Goal: Task Accomplishment & Management: Use online tool/utility

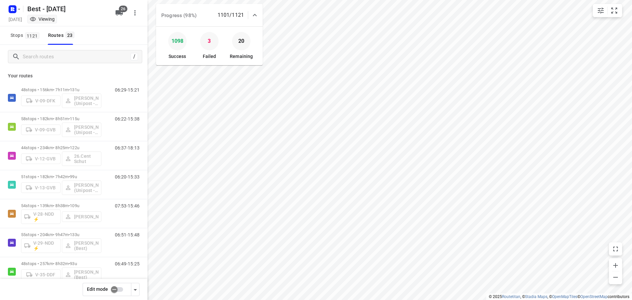
scroll to position [115, 0]
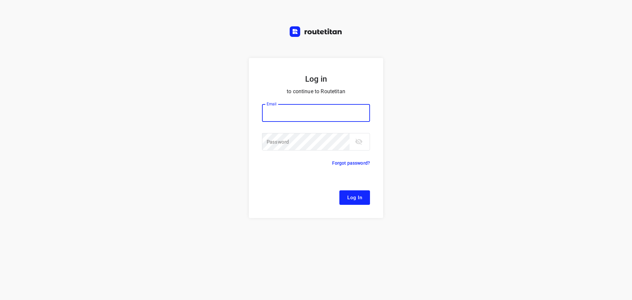
type input "[EMAIL_ADDRESS][DOMAIN_NAME]"
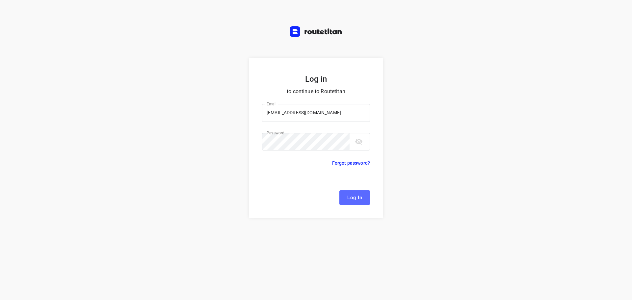
click at [350, 193] on button "Log In" at bounding box center [355, 197] width 31 height 14
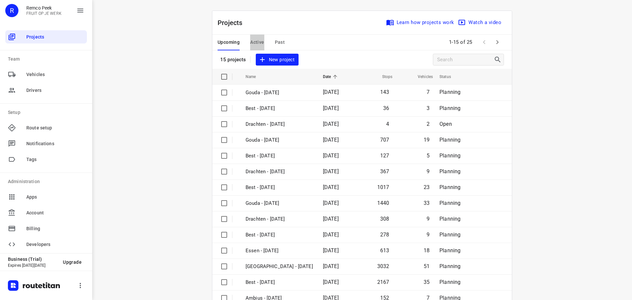
click at [250, 41] on span "Active" at bounding box center [257, 42] width 14 height 8
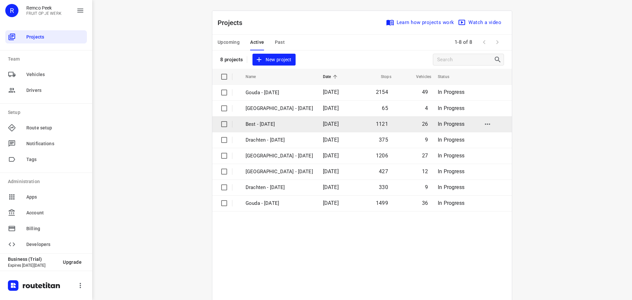
click at [292, 119] on td "Best - [DATE]" at bounding box center [278, 124] width 79 height 16
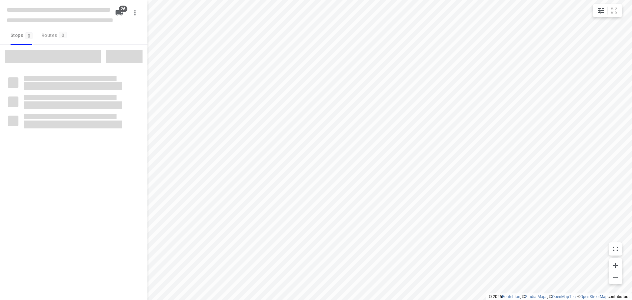
checkbox input "true"
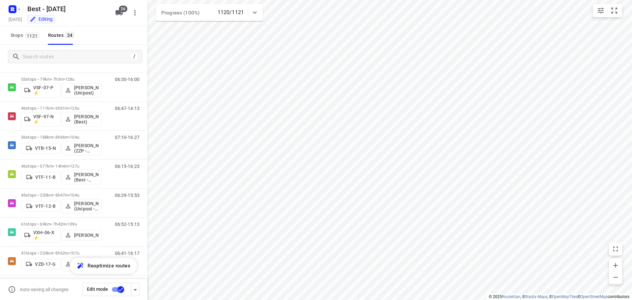
scroll to position [507, 0]
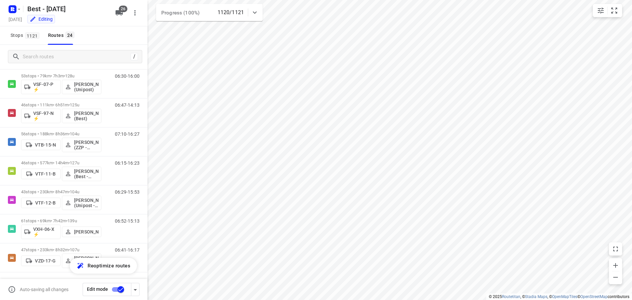
click at [256, 10] on icon at bounding box center [255, 13] width 8 height 8
click at [213, 39] on button "button" at bounding box center [209, 41] width 13 height 13
